Goal: Task Accomplishment & Management: Use online tool/utility

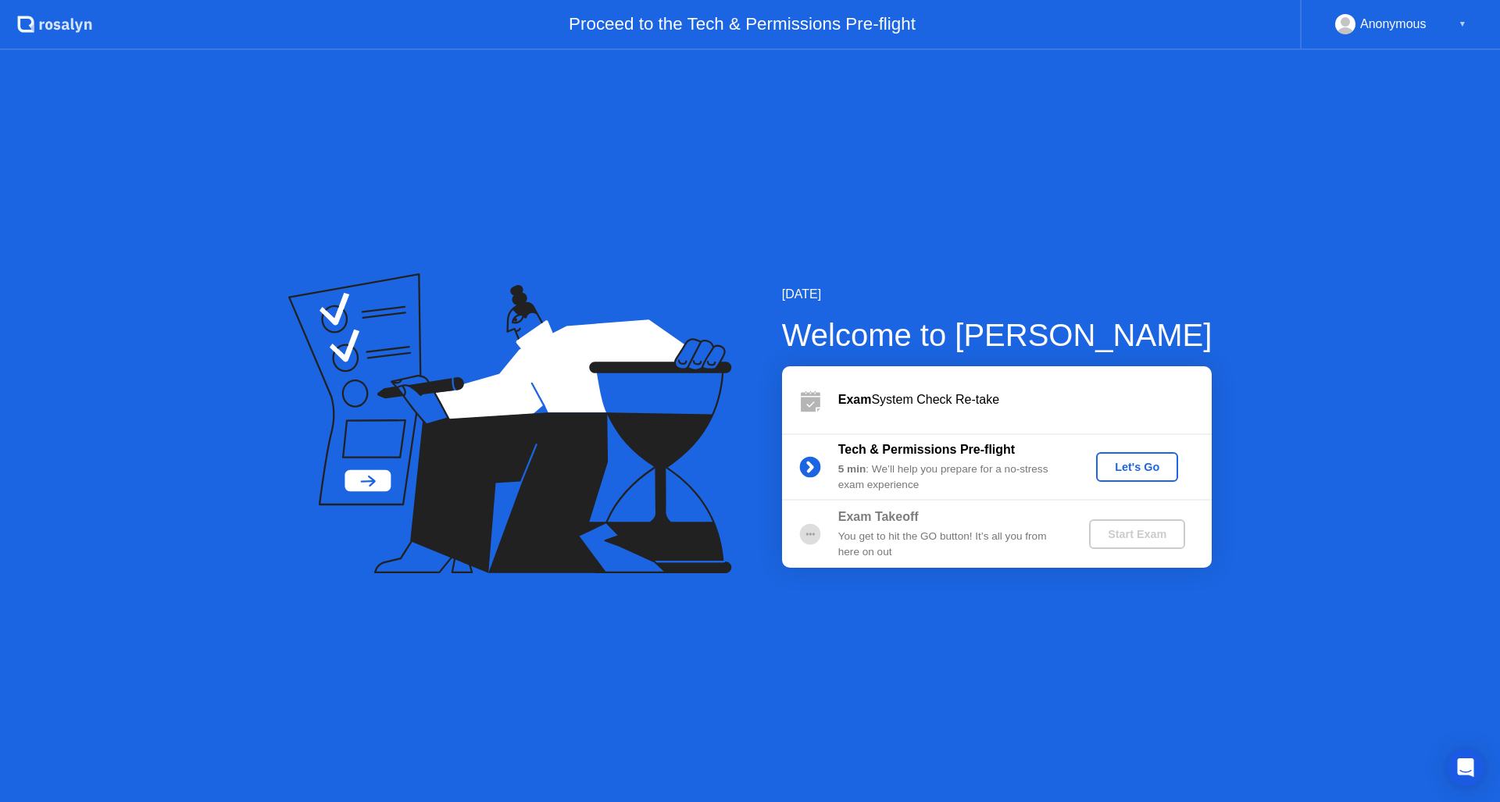
click at [1157, 473] on div "Let's Go" at bounding box center [1137, 467] width 70 height 12
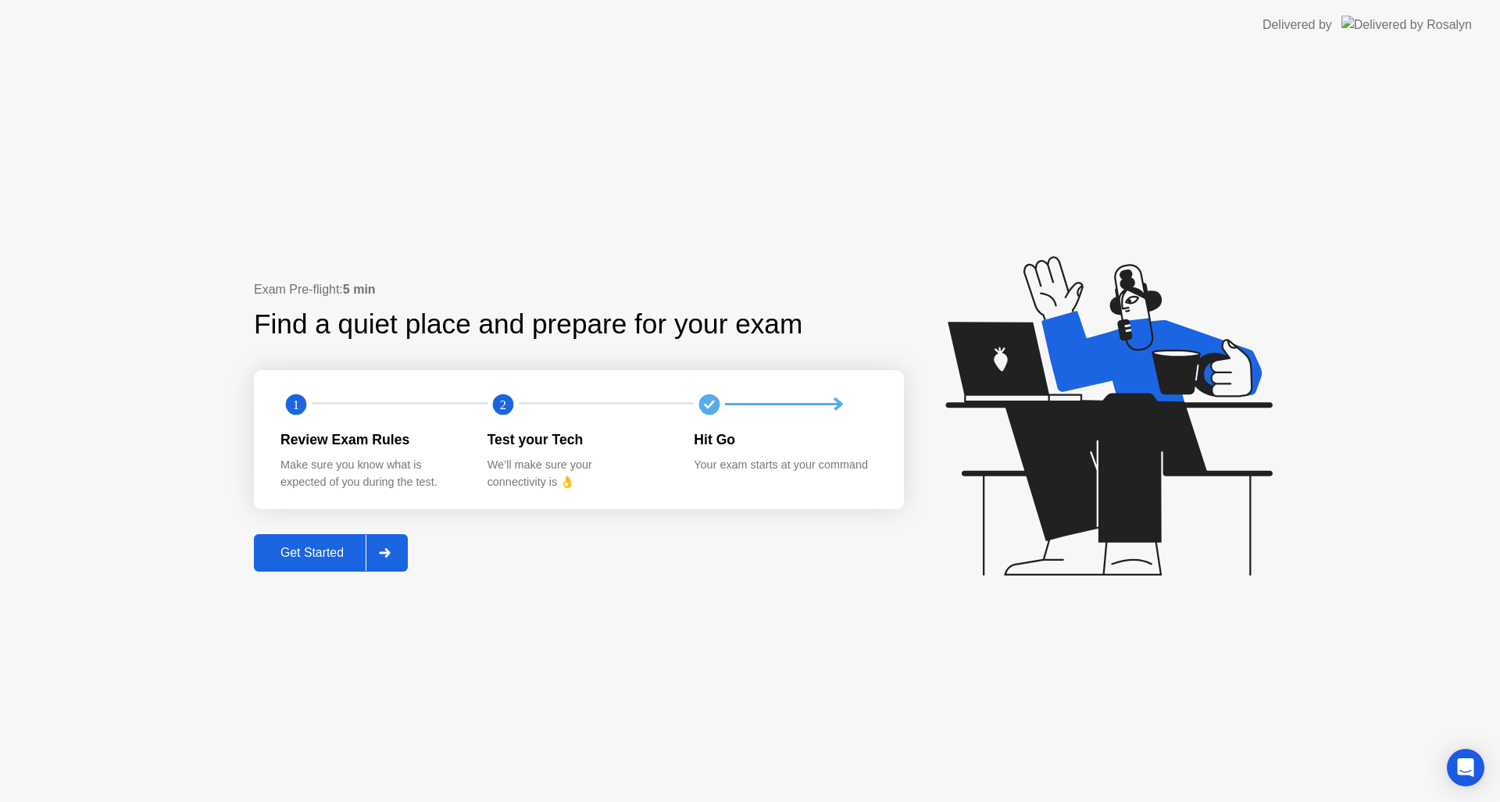
click at [403, 556] on div at bounding box center [384, 553] width 37 height 36
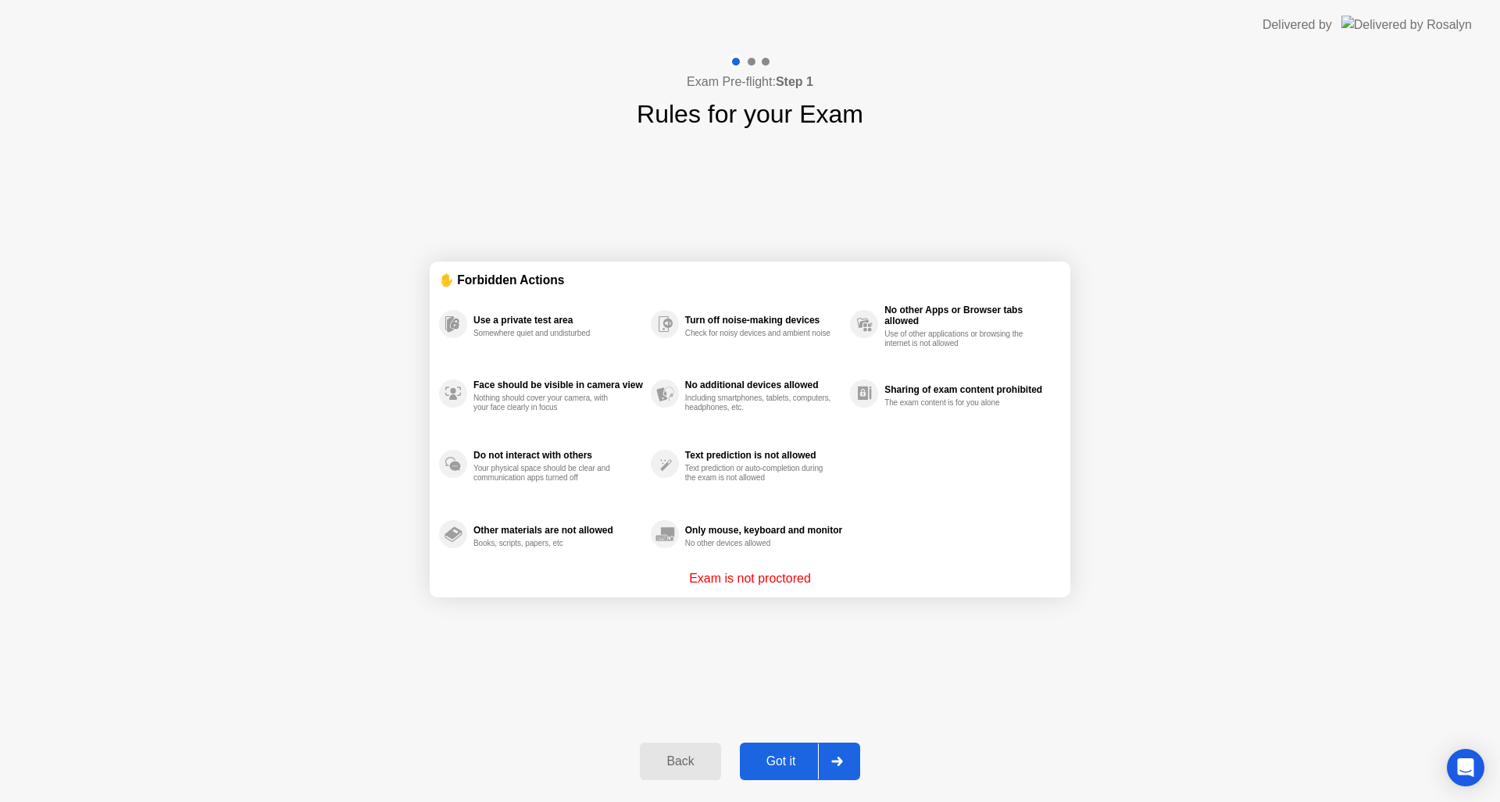
click at [772, 749] on button "Got it" at bounding box center [800, 761] width 120 height 37
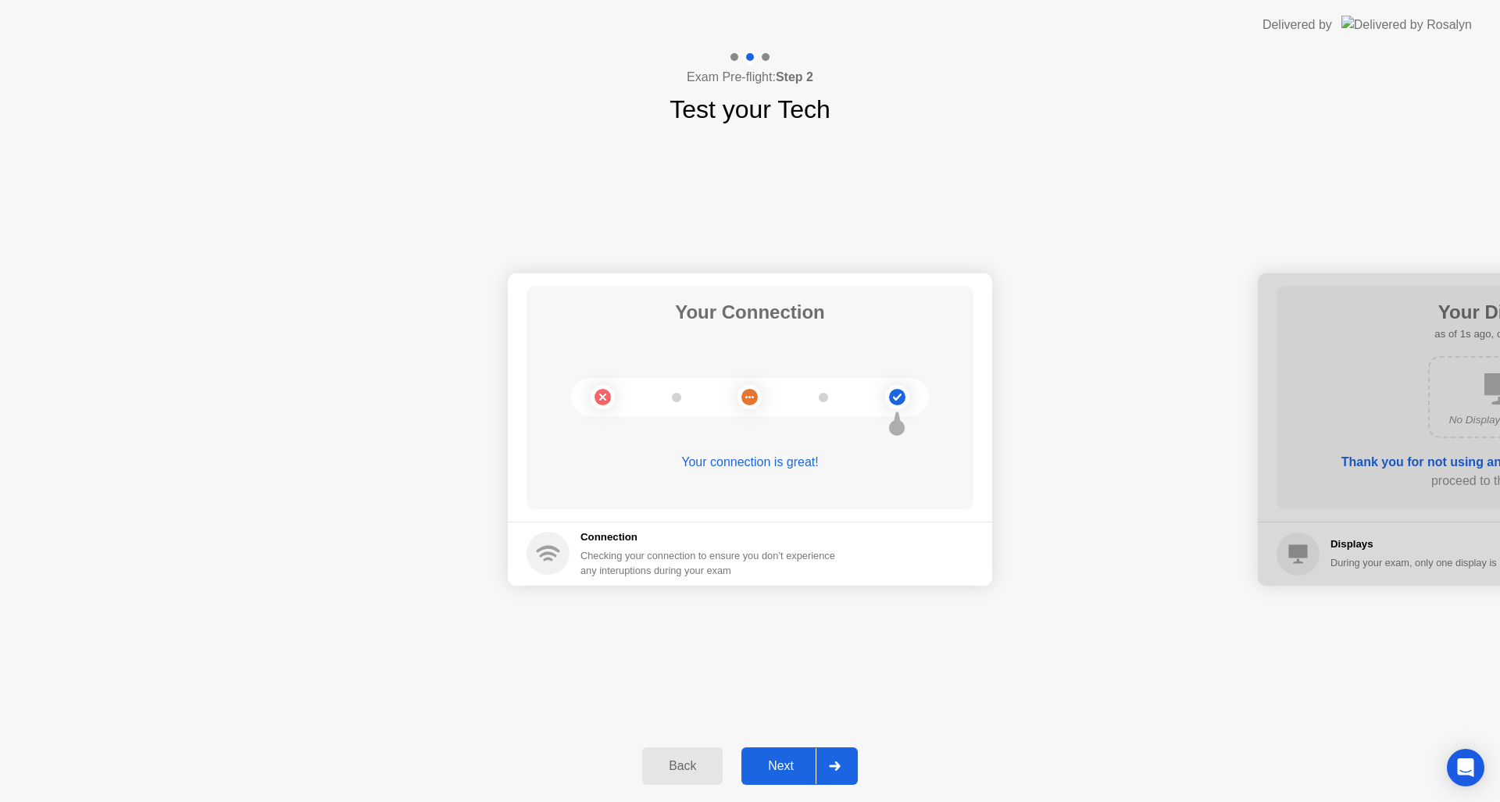
click at [798, 759] on div "Next" at bounding box center [781, 766] width 70 height 14
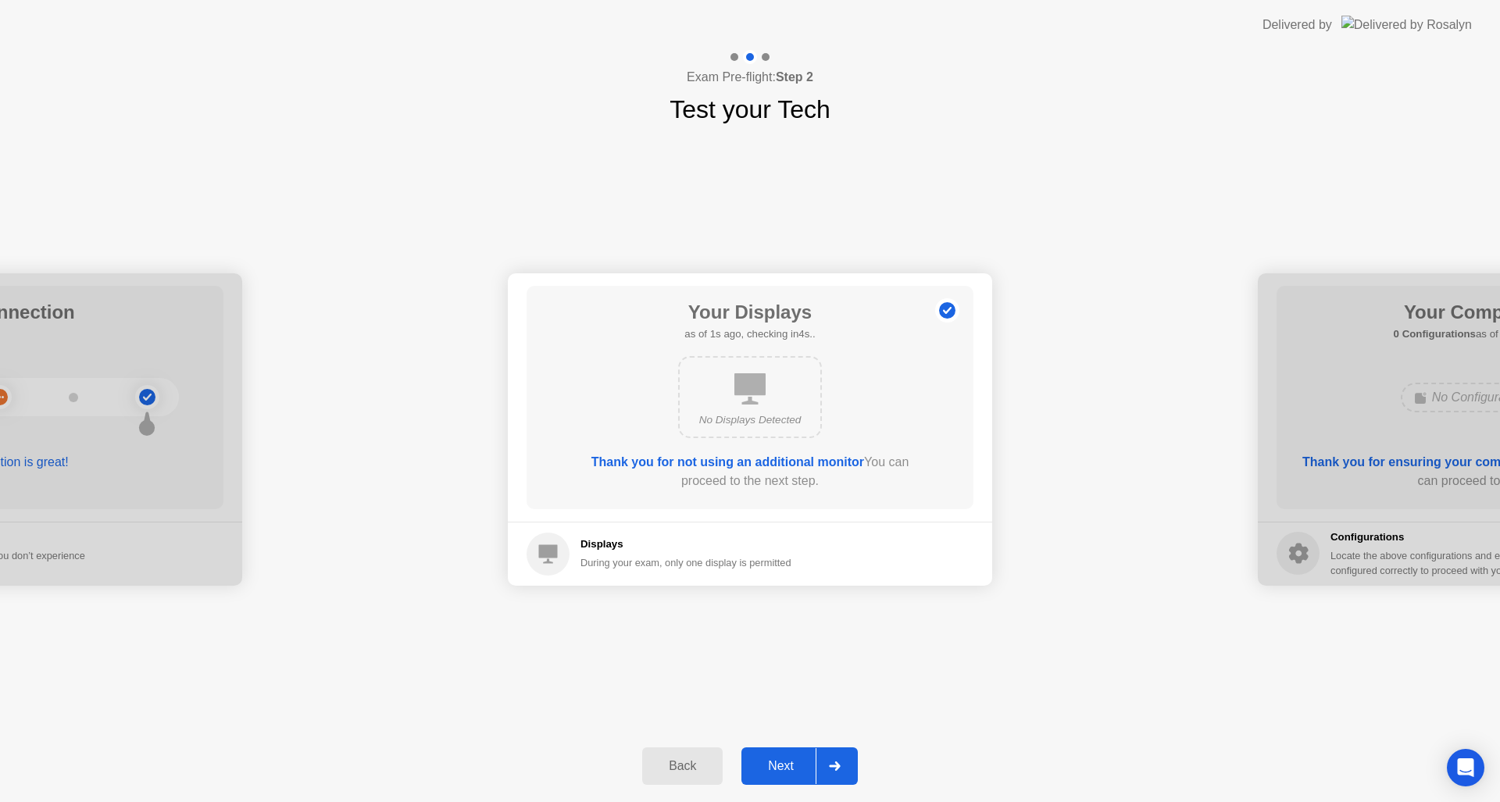
click at [798, 759] on div "Next" at bounding box center [781, 766] width 70 height 14
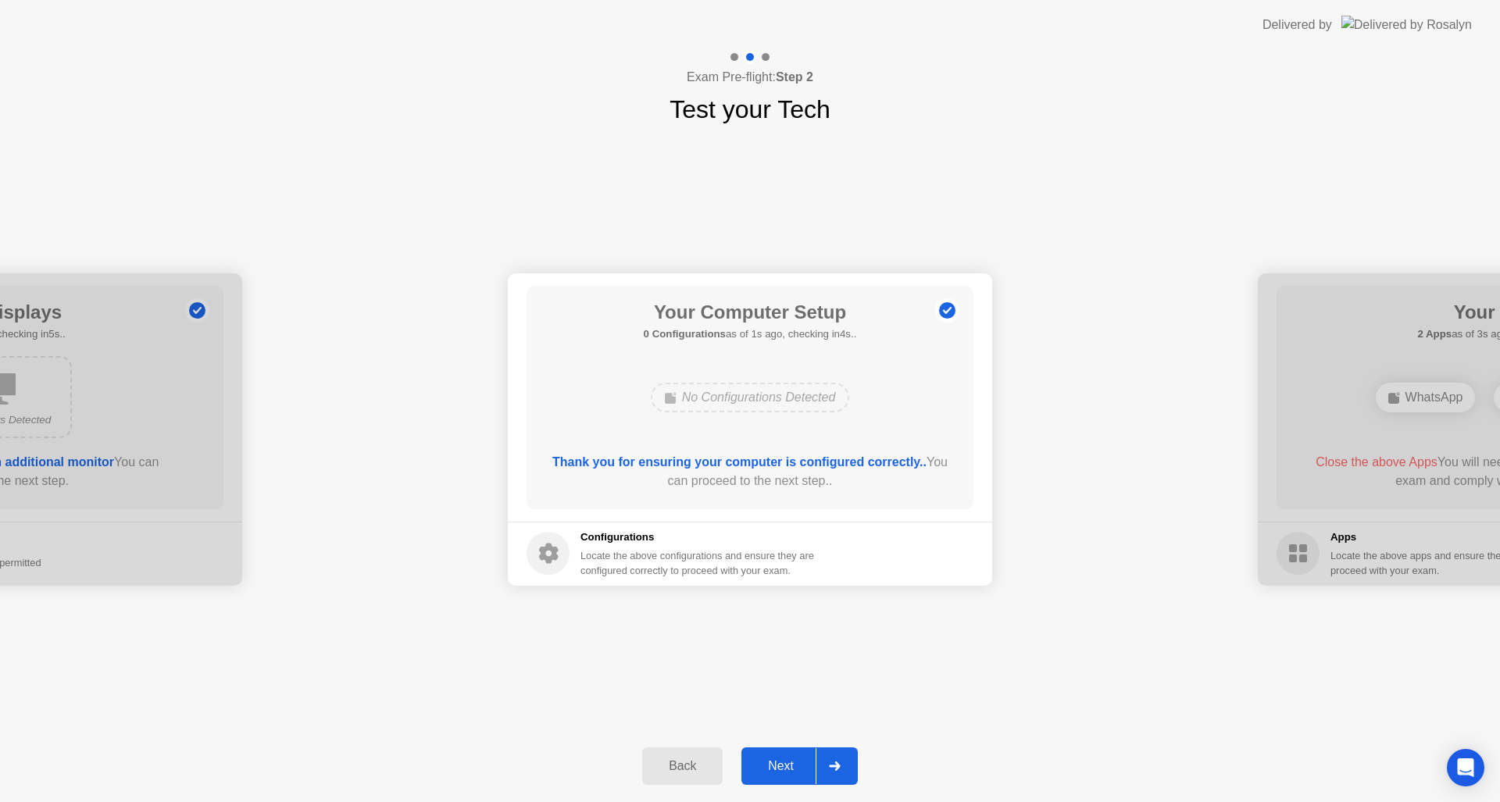
click at [789, 765] on div "Next" at bounding box center [781, 766] width 70 height 14
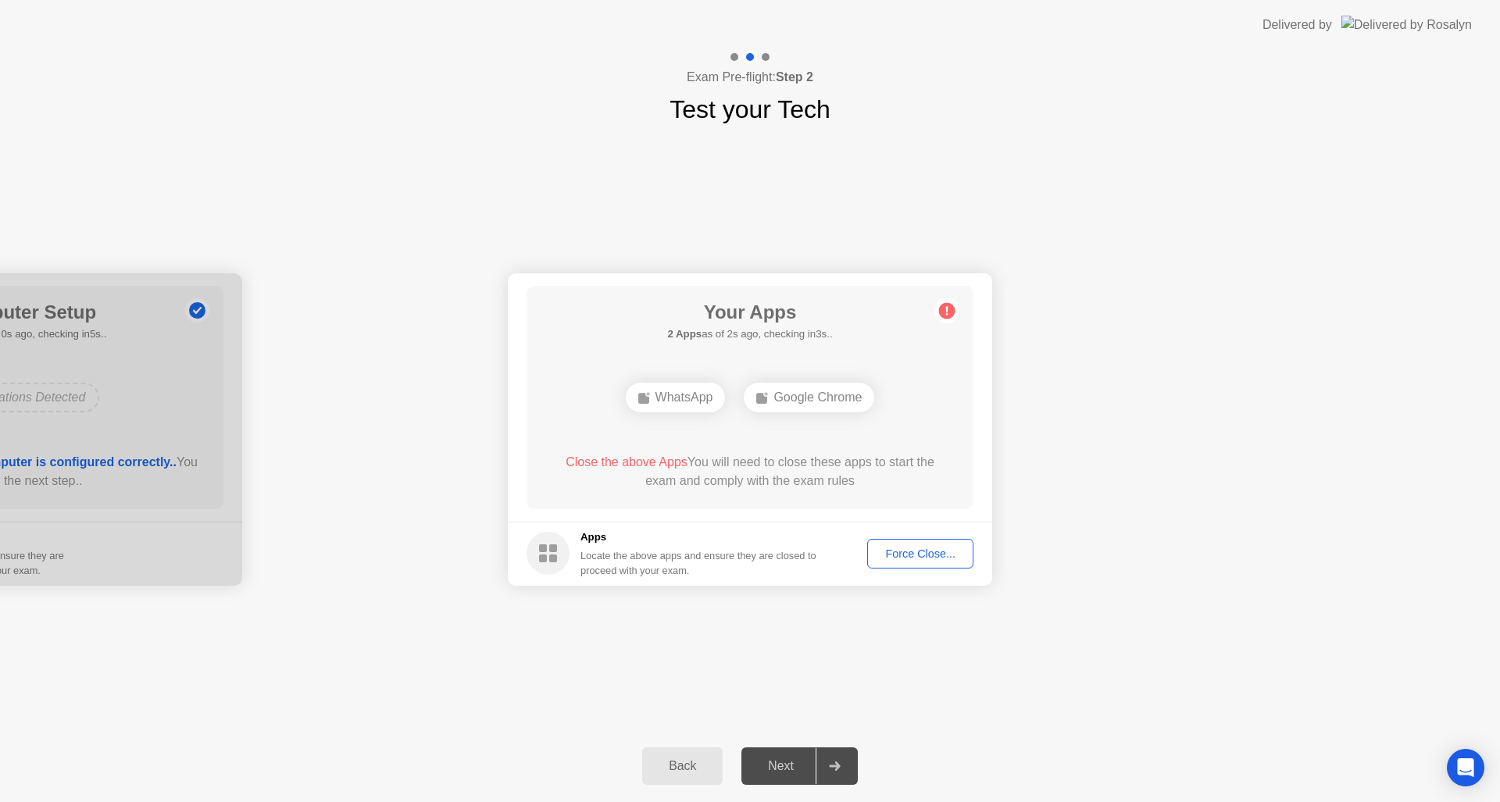
click at [915, 645] on div "Your Connection Your connection is great! Connection Checking your connection t…" at bounding box center [750, 429] width 1500 height 602
click at [917, 555] on div "Force Close..." at bounding box center [920, 554] width 95 height 12
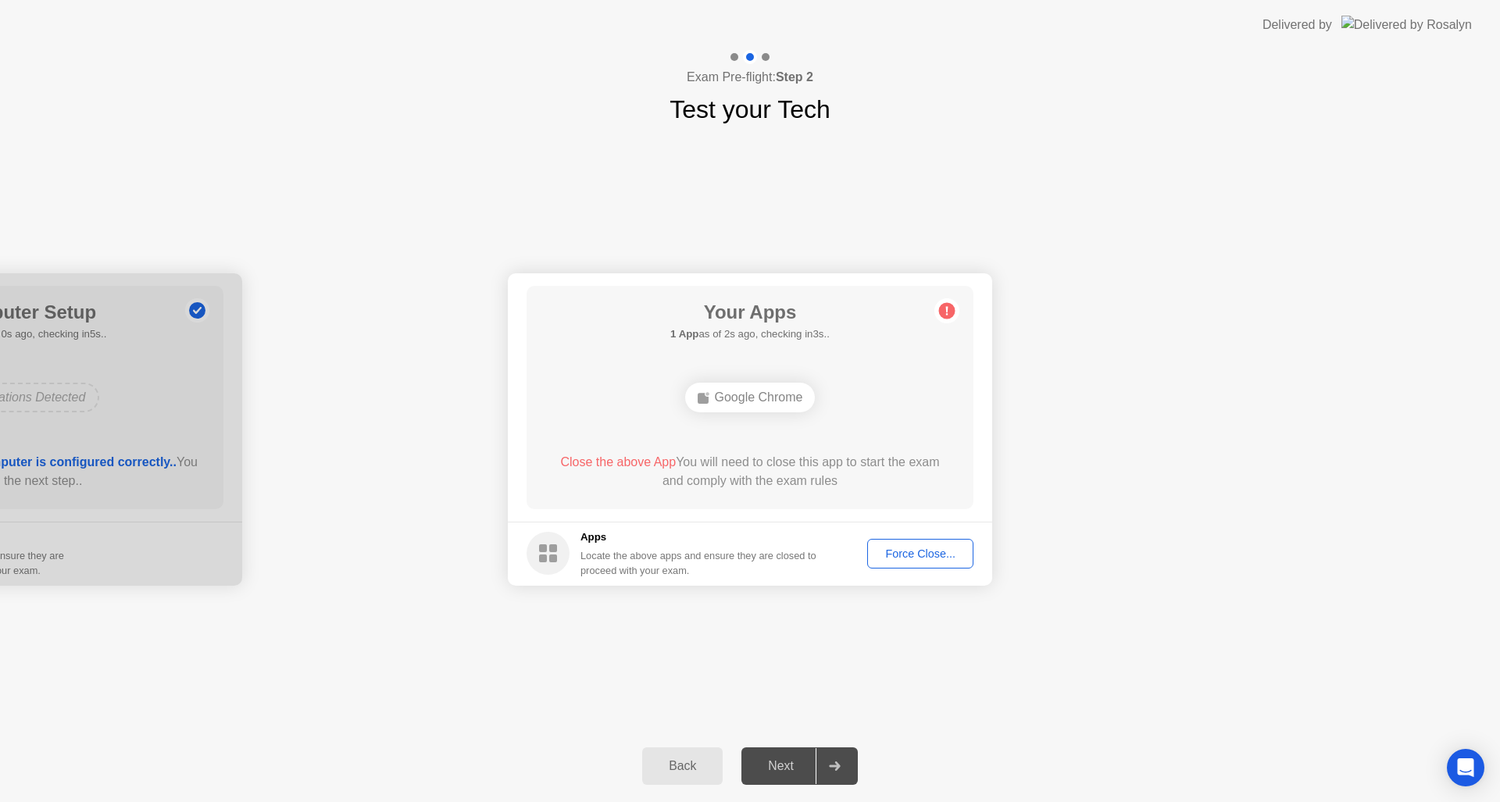
click at [916, 551] on div "Force Close..." at bounding box center [920, 554] width 95 height 12
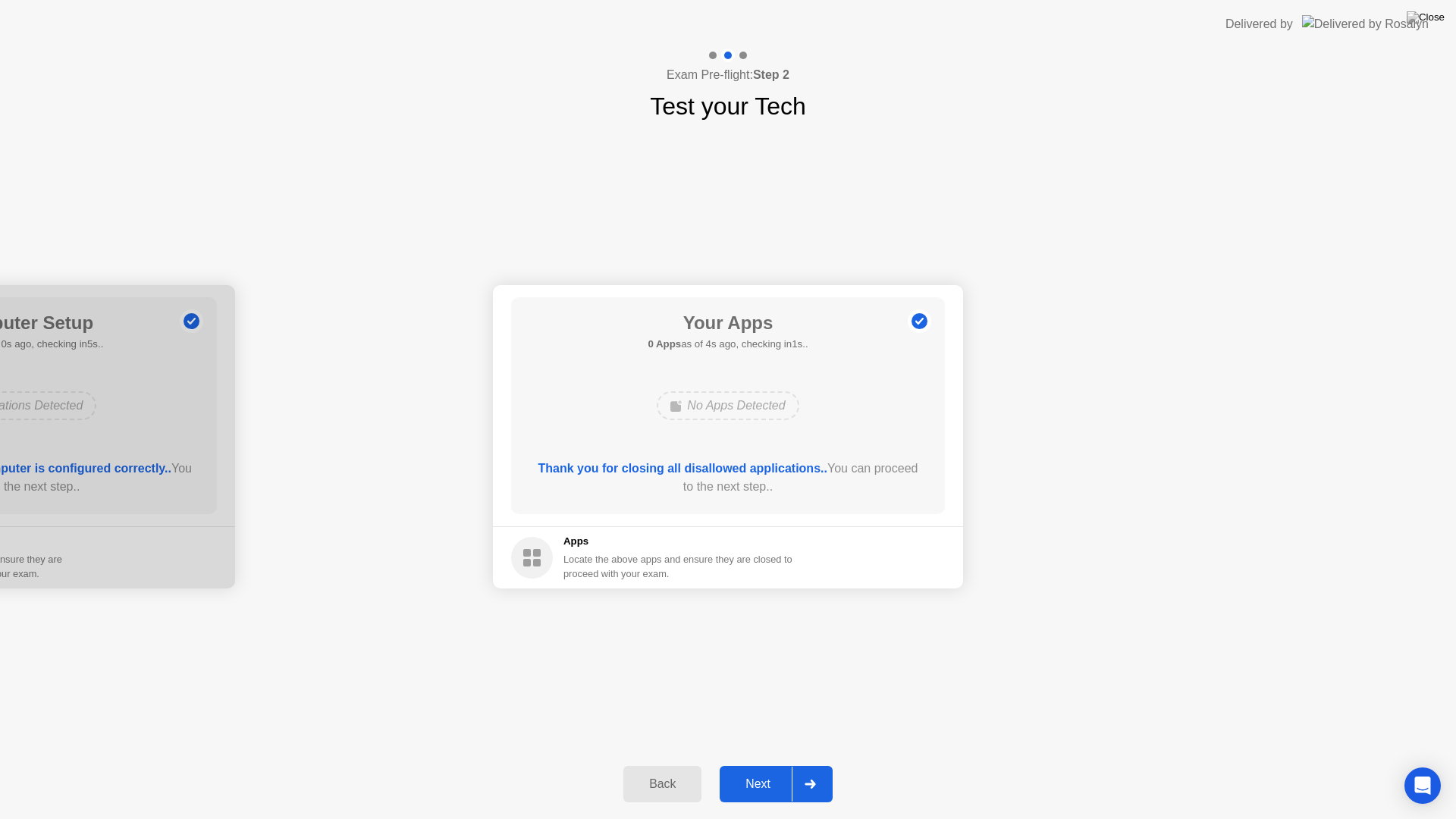
click at [773, 777] on div "Next" at bounding box center [758, 784] width 68 height 14
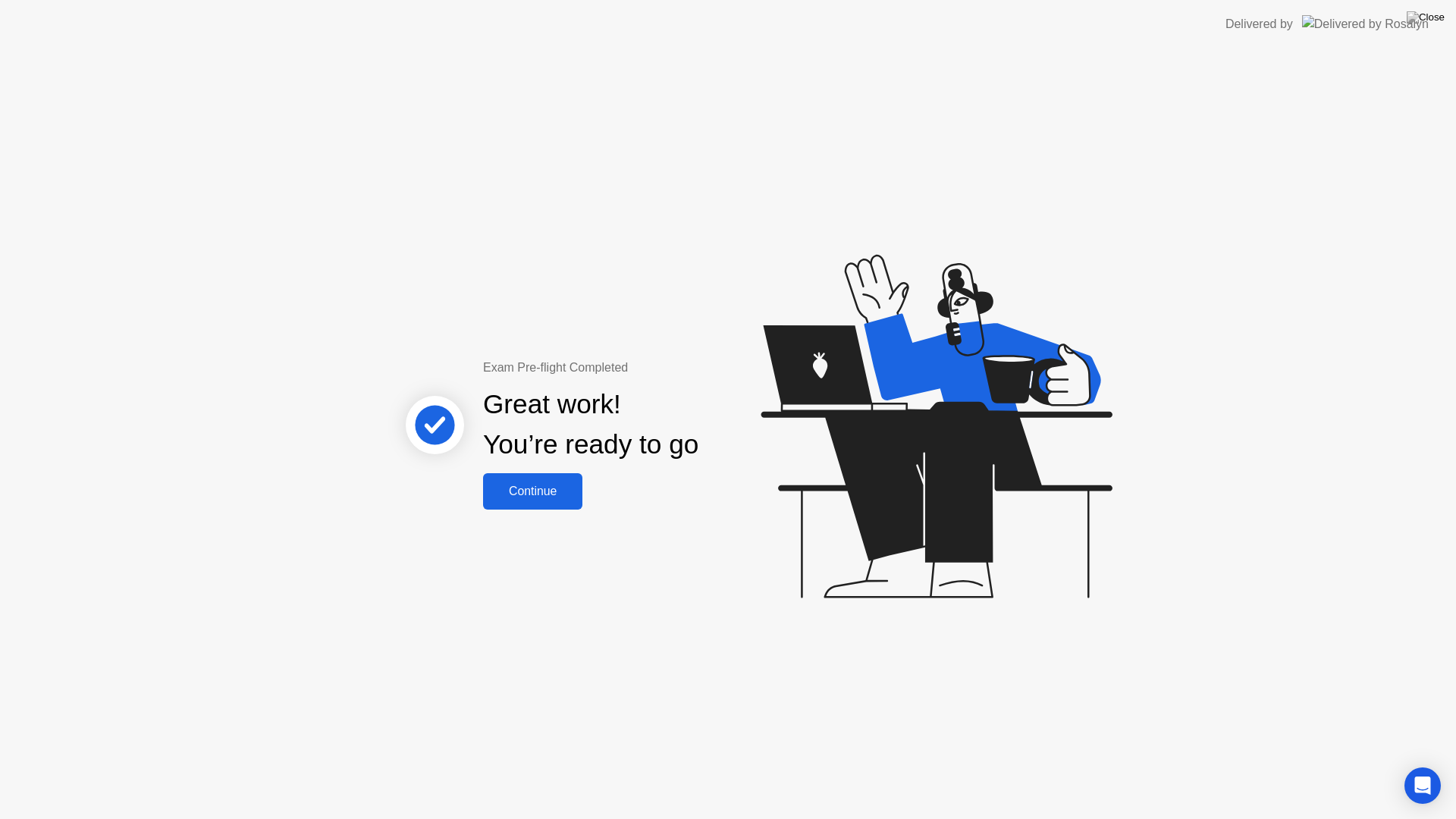
click at [535, 495] on div "Continue" at bounding box center [532, 491] width 90 height 14
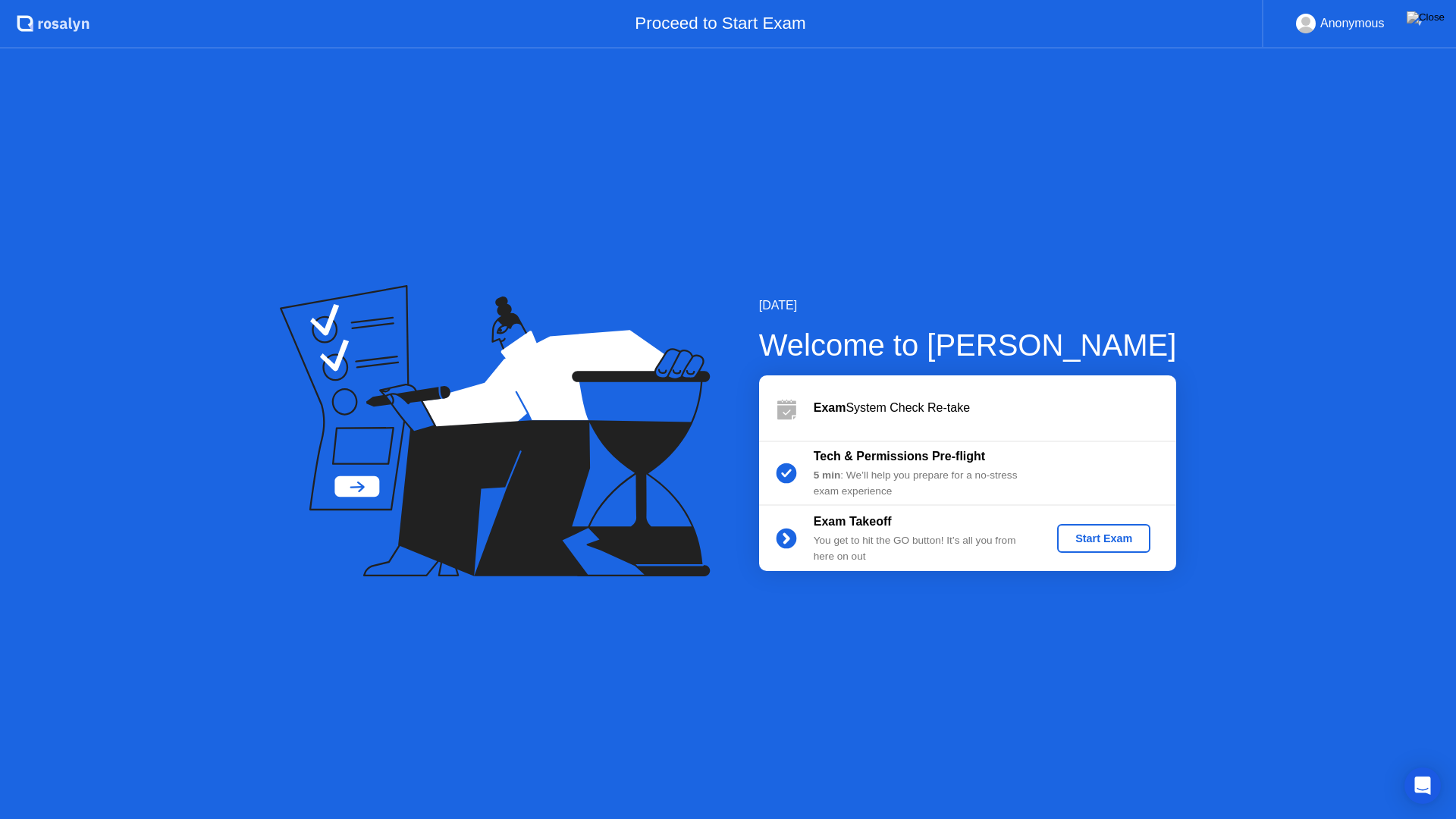
click at [1099, 544] on div "Start Exam" at bounding box center [1104, 538] width 82 height 12
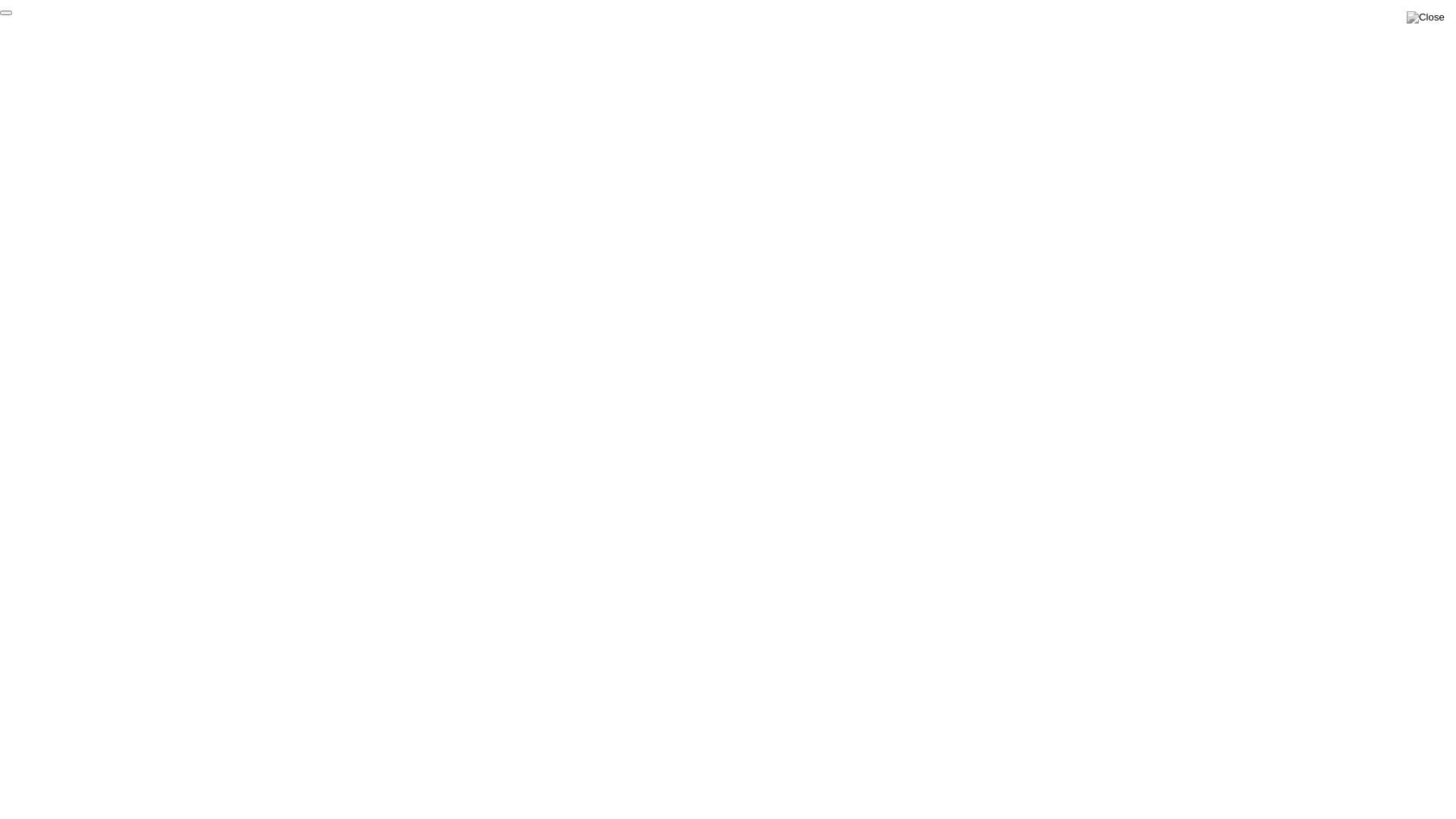
click div "End Proctoring Session"
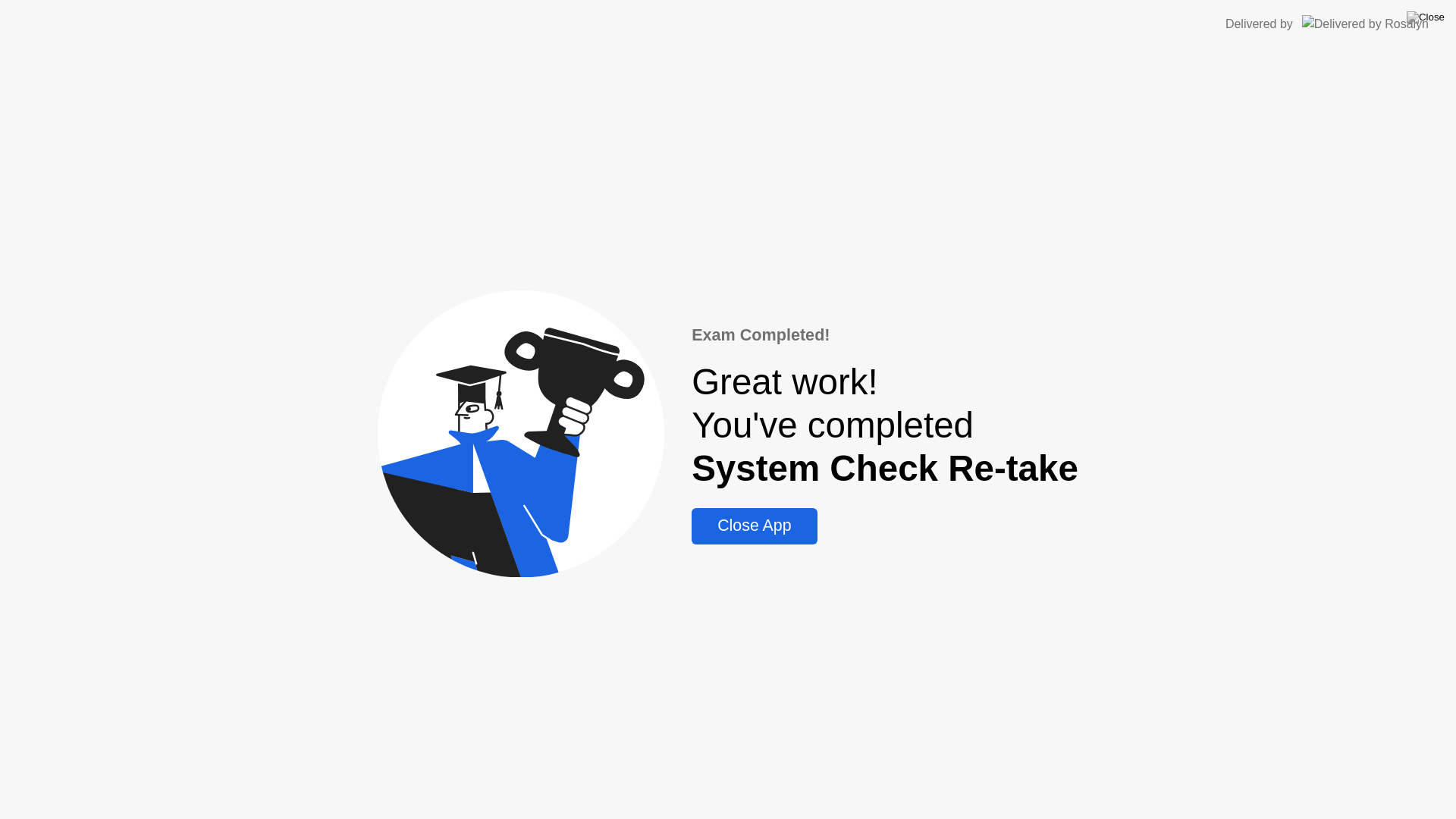
click at [767, 535] on div "Close App" at bounding box center [754, 526] width 116 height 19
